Goal: Task Accomplishment & Management: Complete application form

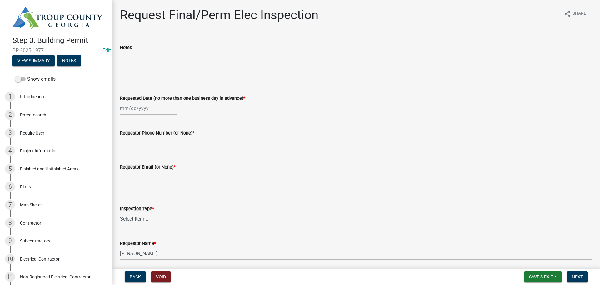
scroll to position [904, 0]
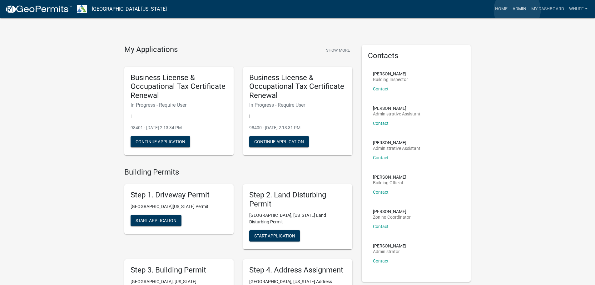
click at [518, 10] on link "Admin" at bounding box center [519, 9] width 19 height 12
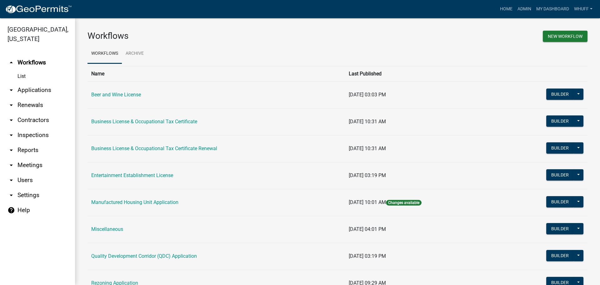
click at [38, 83] on link "arrow_drop_down Applications" at bounding box center [37, 90] width 75 height 15
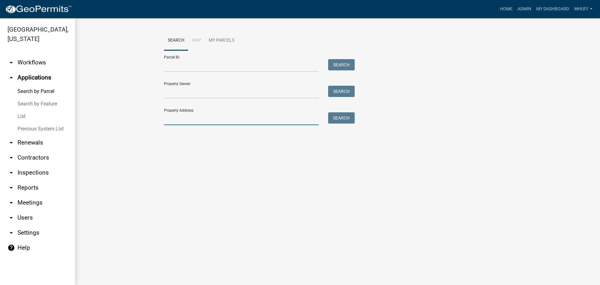
click at [219, 123] on input "Property Address:" at bounding box center [241, 118] width 155 height 13
type input "252 Tomme"
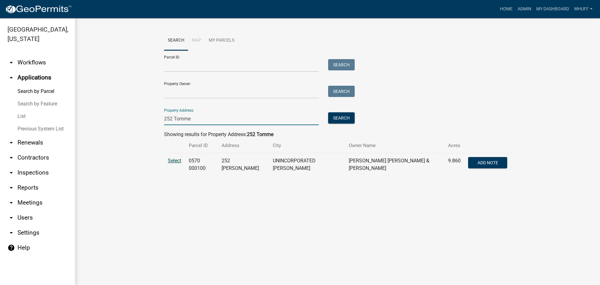
click at [176, 162] on span "Select" at bounding box center [174, 161] width 13 height 6
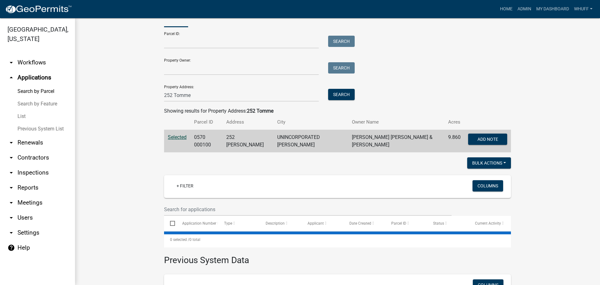
scroll to position [94, 0]
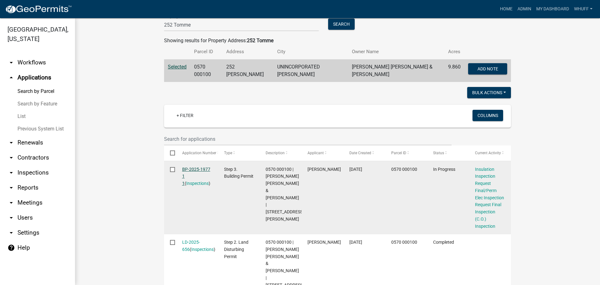
click at [195, 168] on link "BP-2025-1977 1 1" at bounding box center [196, 176] width 28 height 19
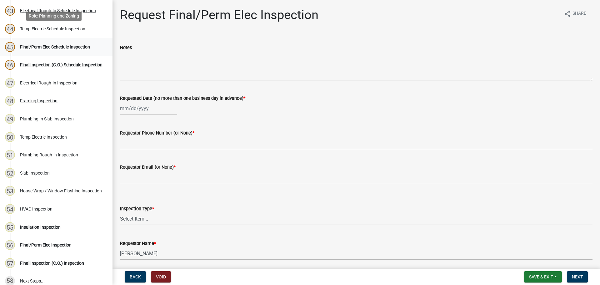
scroll to position [875, 0]
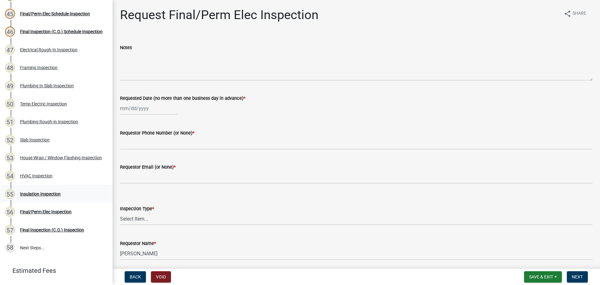
click at [45, 195] on div "Insulation Inspection" at bounding box center [40, 194] width 41 height 4
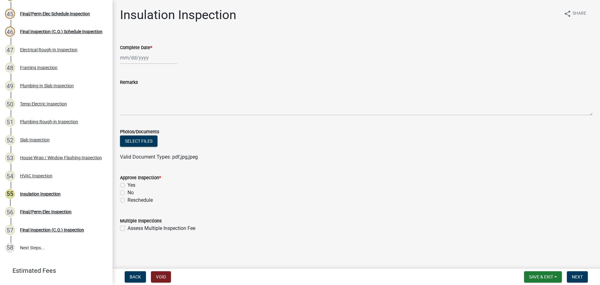
select select "8"
select select "2025"
click at [133, 59] on div "Jan Feb Mar Apr May Jun Jul Aug Sep Oct Nov Dec 1525 1526 1527 1528 1529 1530 1…" at bounding box center [148, 57] width 57 height 13
click at [147, 108] on div "13" at bounding box center [146, 111] width 10 height 10
type input "[DATE]"
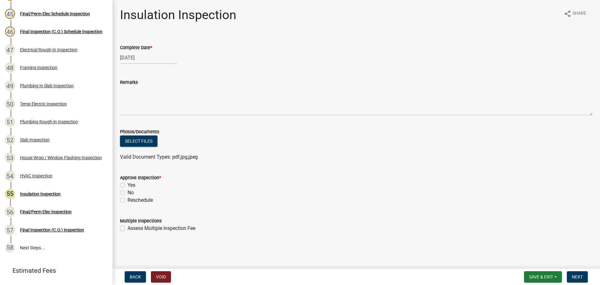
click at [130, 183] on label "Yes" at bounding box center [132, 185] width 8 height 8
click at [130, 183] on input "Yes" at bounding box center [130, 183] width 4 height 4
radio input "true"
drag, startPoint x: 351, startPoint y: 209, endPoint x: 490, endPoint y: 211, distance: 138.5
click at [353, 209] on wm-data-entity-input "Approve Inspection * Yes No Reschedule" at bounding box center [356, 187] width 473 height 43
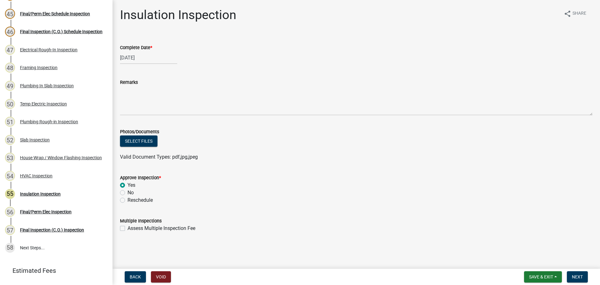
drag, startPoint x: 490, startPoint y: 211, endPoint x: 557, endPoint y: 253, distance: 79.5
click at [491, 211] on form "Multiple Inspections Assess Multiple Inspection Fee" at bounding box center [356, 220] width 473 height 23
click at [577, 277] on span "Next" at bounding box center [577, 276] width 11 height 5
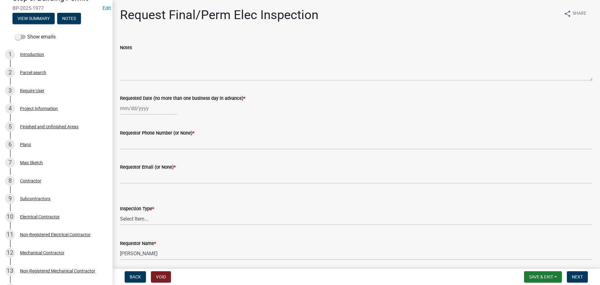
scroll to position [0, 0]
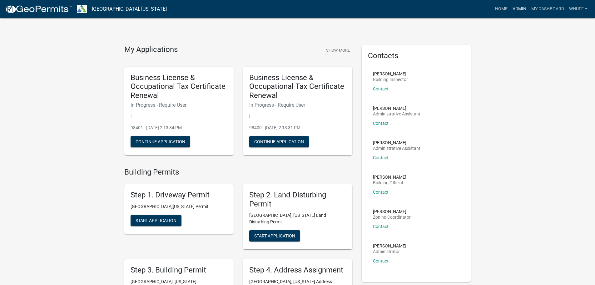
click at [523, 10] on link "Admin" at bounding box center [519, 9] width 19 height 12
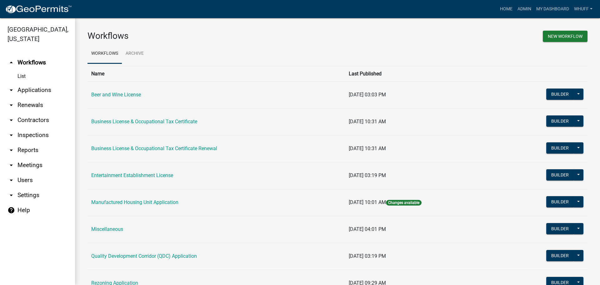
click at [32, 83] on link "arrow_drop_down Applications" at bounding box center [37, 90] width 75 height 15
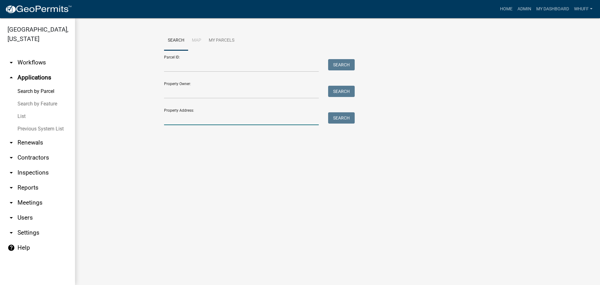
click at [192, 115] on input "Property Address:" at bounding box center [241, 118] width 155 height 13
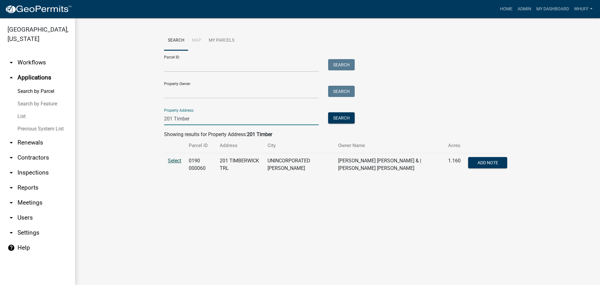
type input "201 Timber"
click at [175, 160] on span "Select" at bounding box center [174, 161] width 13 height 6
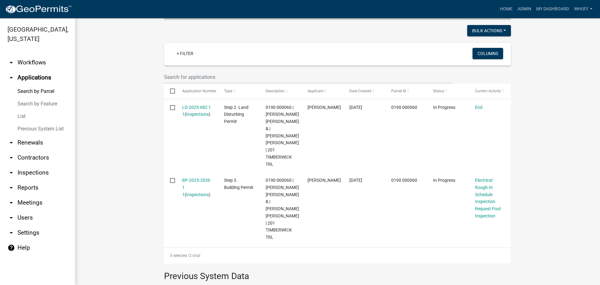
scroll to position [156, 0]
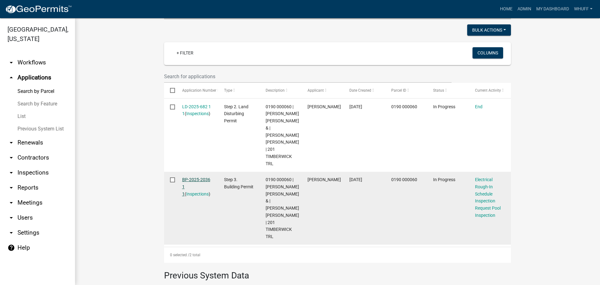
click at [199, 187] on link "BP-2025-2036 1 1" at bounding box center [196, 186] width 28 height 19
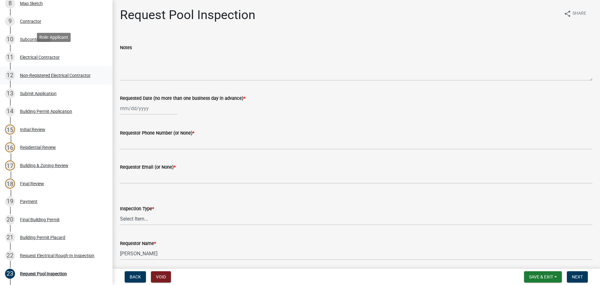
scroll to position [344, 0]
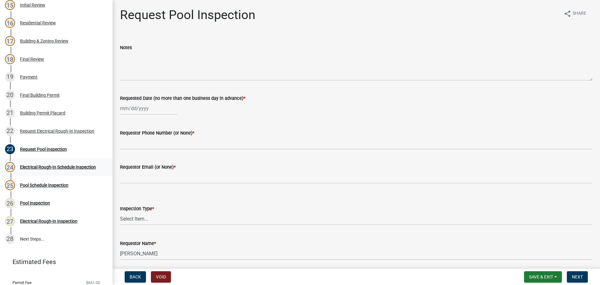
click at [68, 162] on div "24 Electrical Rough-In Schedule Inspection" at bounding box center [54, 167] width 98 height 10
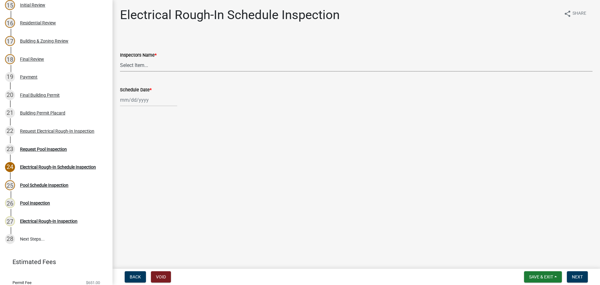
click at [156, 66] on select "Select Item... whuff (William Huff) drichardson (Douglas Richardson) knorred (K…" at bounding box center [356, 65] width 473 height 13
click at [195, 44] on form "Inspectors Name * Select Item... whuff (William Huff) drichardson (Douglas Rich…" at bounding box center [356, 58] width 473 height 28
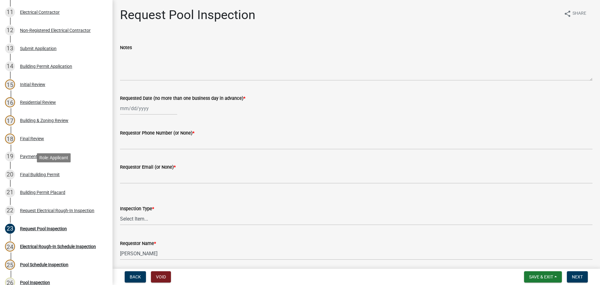
scroll to position [281, 0]
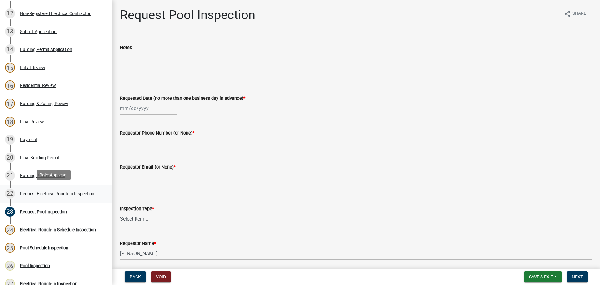
click at [76, 192] on div "Request Electrical Rough-In Inspection" at bounding box center [57, 193] width 74 height 4
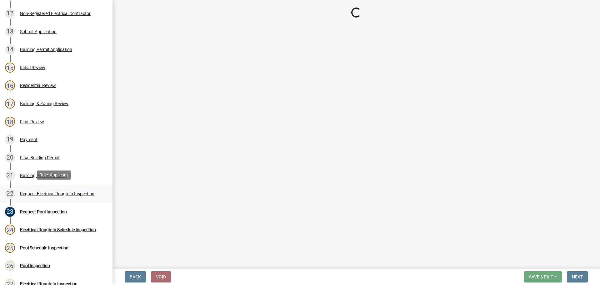
select select "67548d0d-90c3-4d72-82f5-40817f841add"
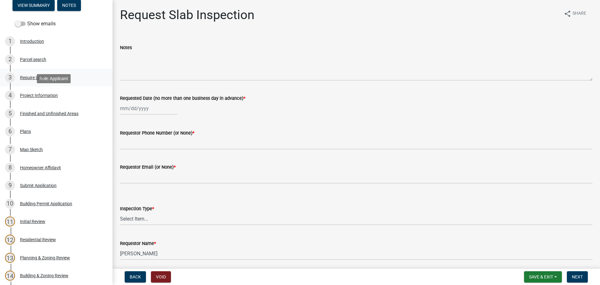
scroll to position [63, 0]
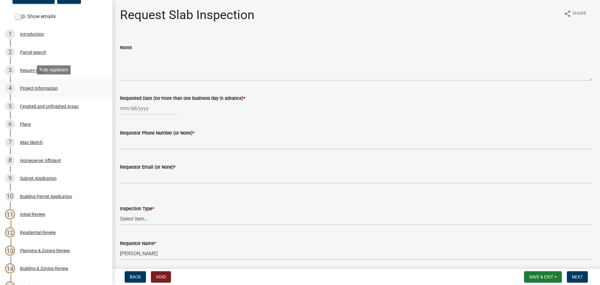
click at [43, 88] on div "Project Information" at bounding box center [39, 88] width 38 height 4
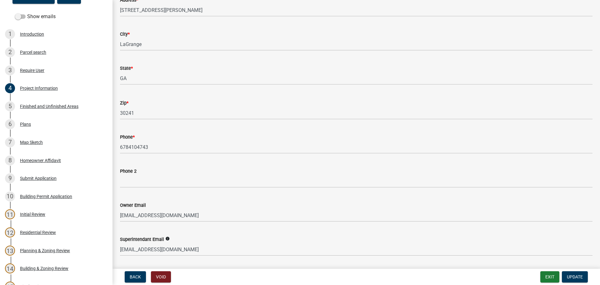
scroll to position [125, 0]
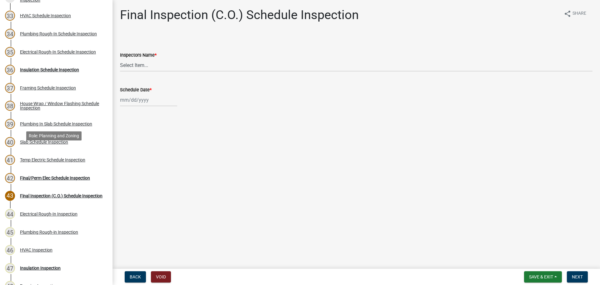
scroll to position [663, 0]
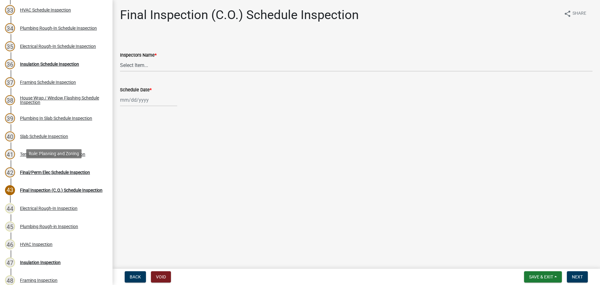
click at [63, 171] on div "Final/Perm Elec Schedule Inspection" at bounding box center [55, 172] width 70 height 4
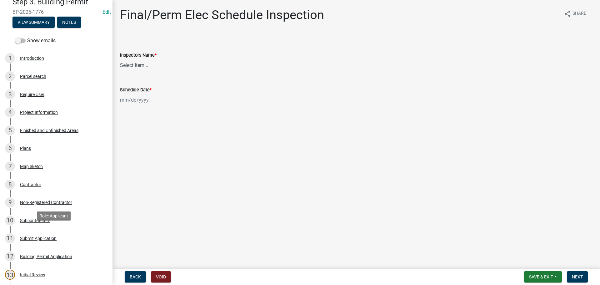
scroll to position [38, 0]
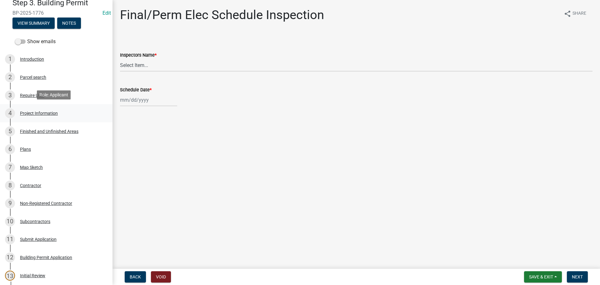
click at [41, 113] on div "Project Information" at bounding box center [39, 113] width 38 height 4
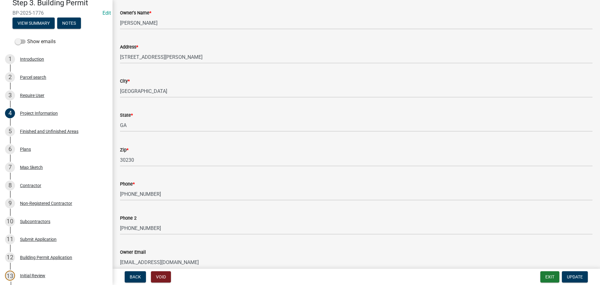
scroll to position [94, 0]
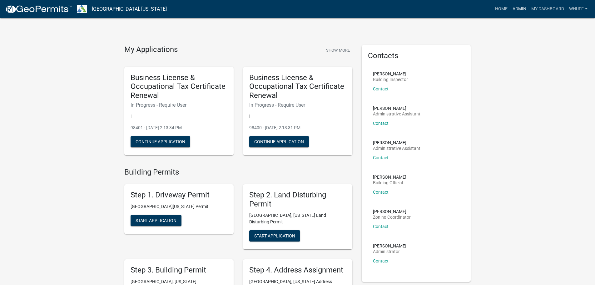
click at [512, 10] on link "Admin" at bounding box center [519, 9] width 19 height 12
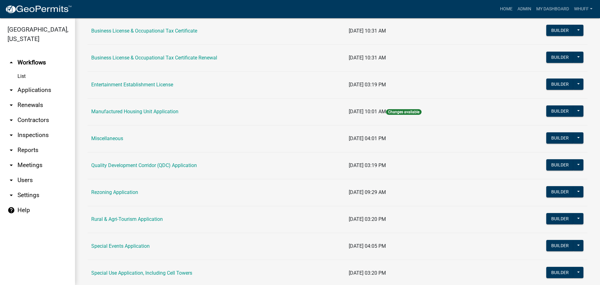
scroll to position [94, 0]
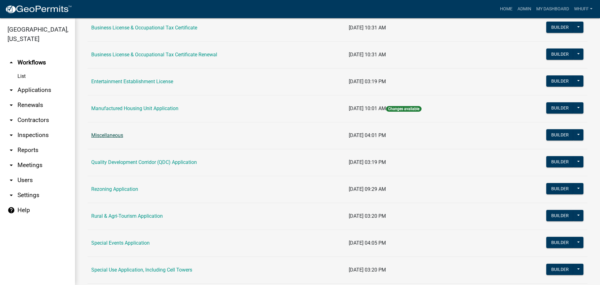
click at [118, 134] on link "Miscellaneous" at bounding box center [107, 135] width 32 height 6
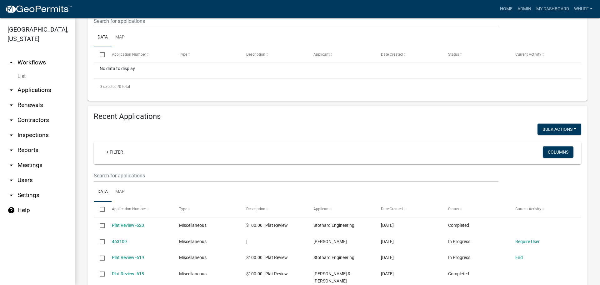
scroll to position [188, 0]
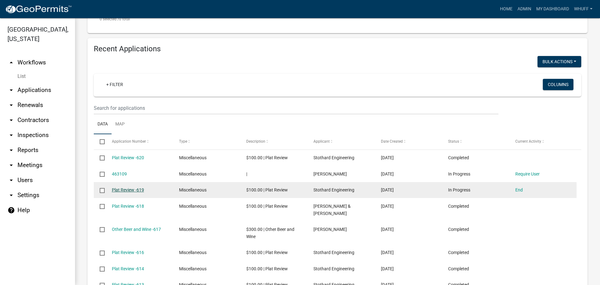
click at [129, 191] on link "Plat Review -619" at bounding box center [128, 189] width 32 height 5
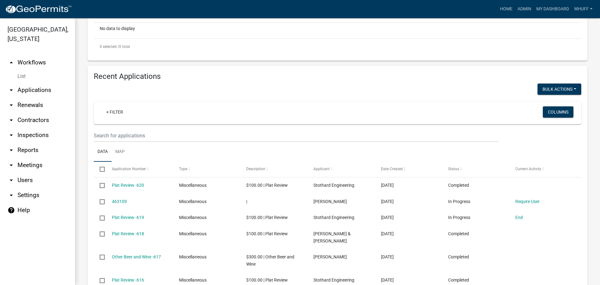
scroll to position [250, 0]
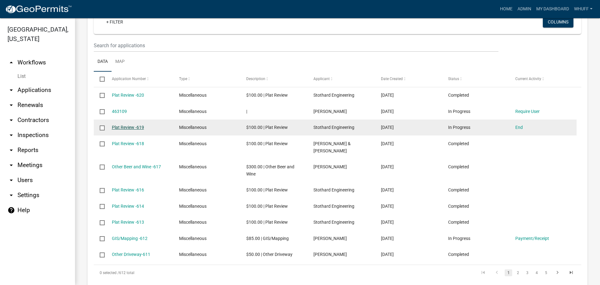
click at [133, 129] on link "Plat Review -619" at bounding box center [128, 127] width 32 height 5
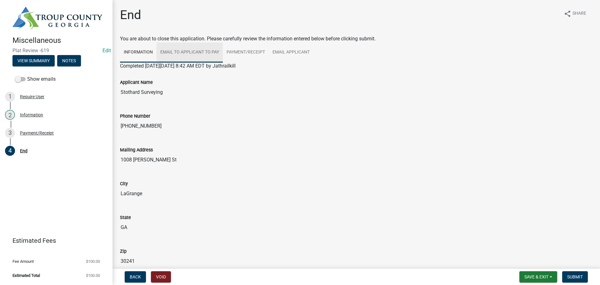
click at [189, 54] on link "Email to applicant to pay" at bounding box center [190, 53] width 66 height 20
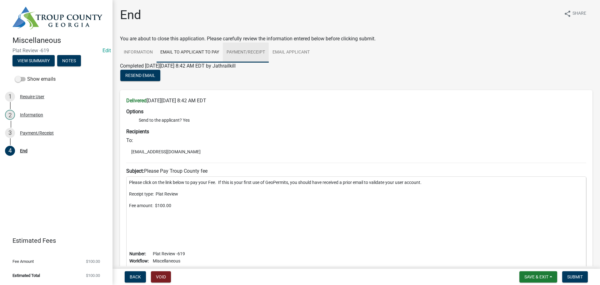
click at [253, 53] on link "Payment/Receipt" at bounding box center [246, 53] width 46 height 20
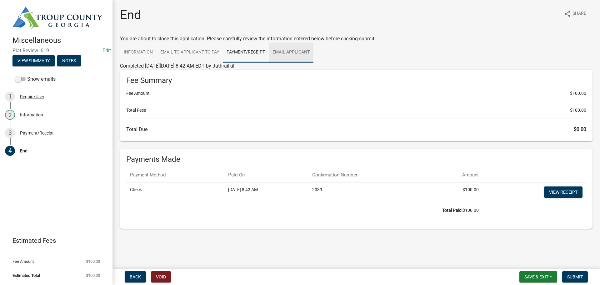
click at [295, 53] on link "Email Applicant" at bounding box center [291, 53] width 45 height 20
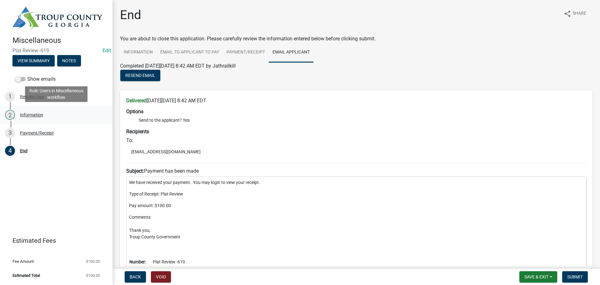
click at [38, 118] on div "2 Information" at bounding box center [54, 115] width 98 height 10
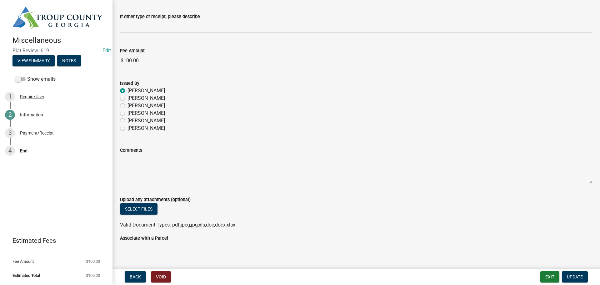
scroll to position [329, 0]
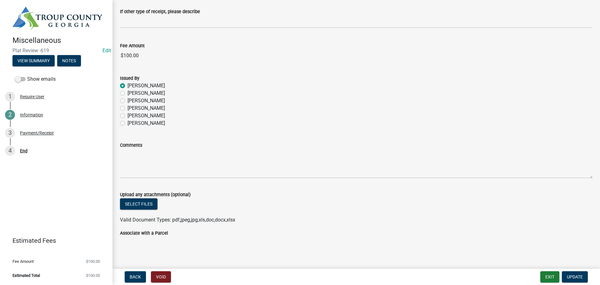
click at [373, 226] on wm-data-entity-input "Upload any attachments (optional) Select files Valid Document Types: pdf,jpeg,j…" at bounding box center [356, 206] width 473 height 46
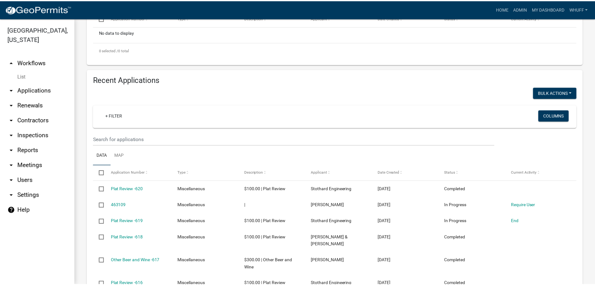
scroll to position [250, 0]
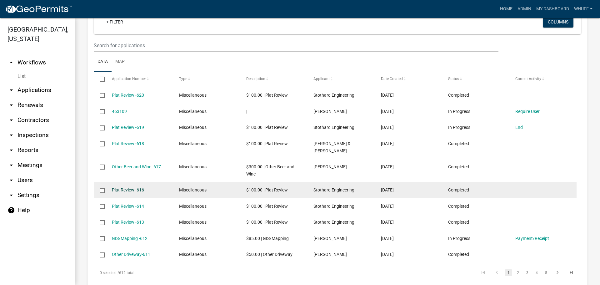
click at [134, 187] on link "Plat Review -616" at bounding box center [128, 189] width 32 height 5
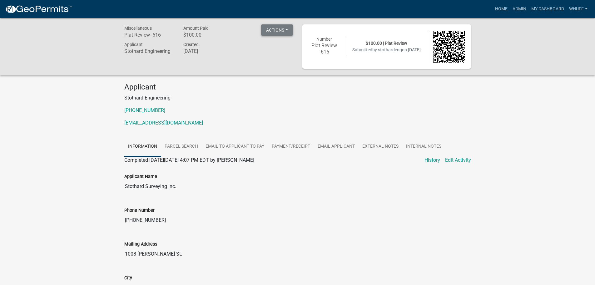
click at [289, 29] on button "Actions" at bounding box center [277, 29] width 32 height 11
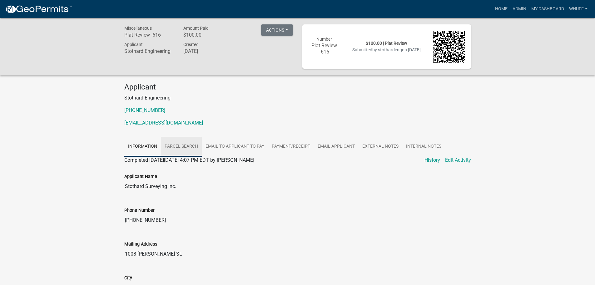
click at [183, 142] on link "Parcel search" at bounding box center [181, 147] width 41 height 20
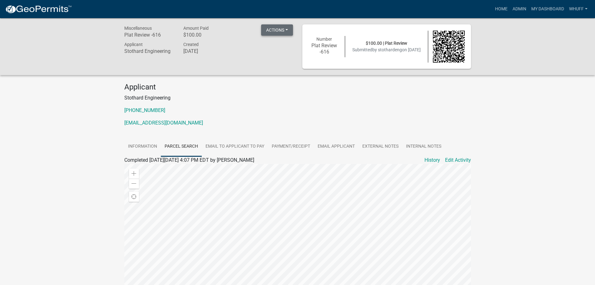
click at [270, 35] on button "Actions" at bounding box center [277, 29] width 32 height 11
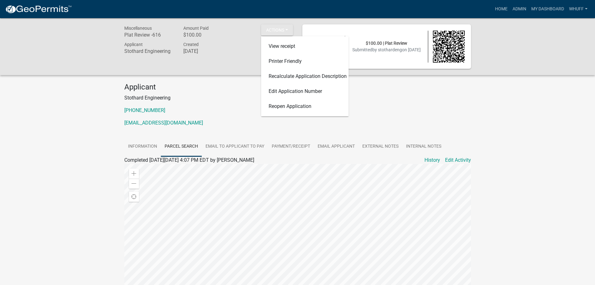
click at [9, 125] on div "Miscellaneous Plat Review -616 Amount Paid $100.00 Actions View receipt Printer…" at bounding box center [297, 196] width 595 height 356
